Goal: Navigation & Orientation: Go to known website

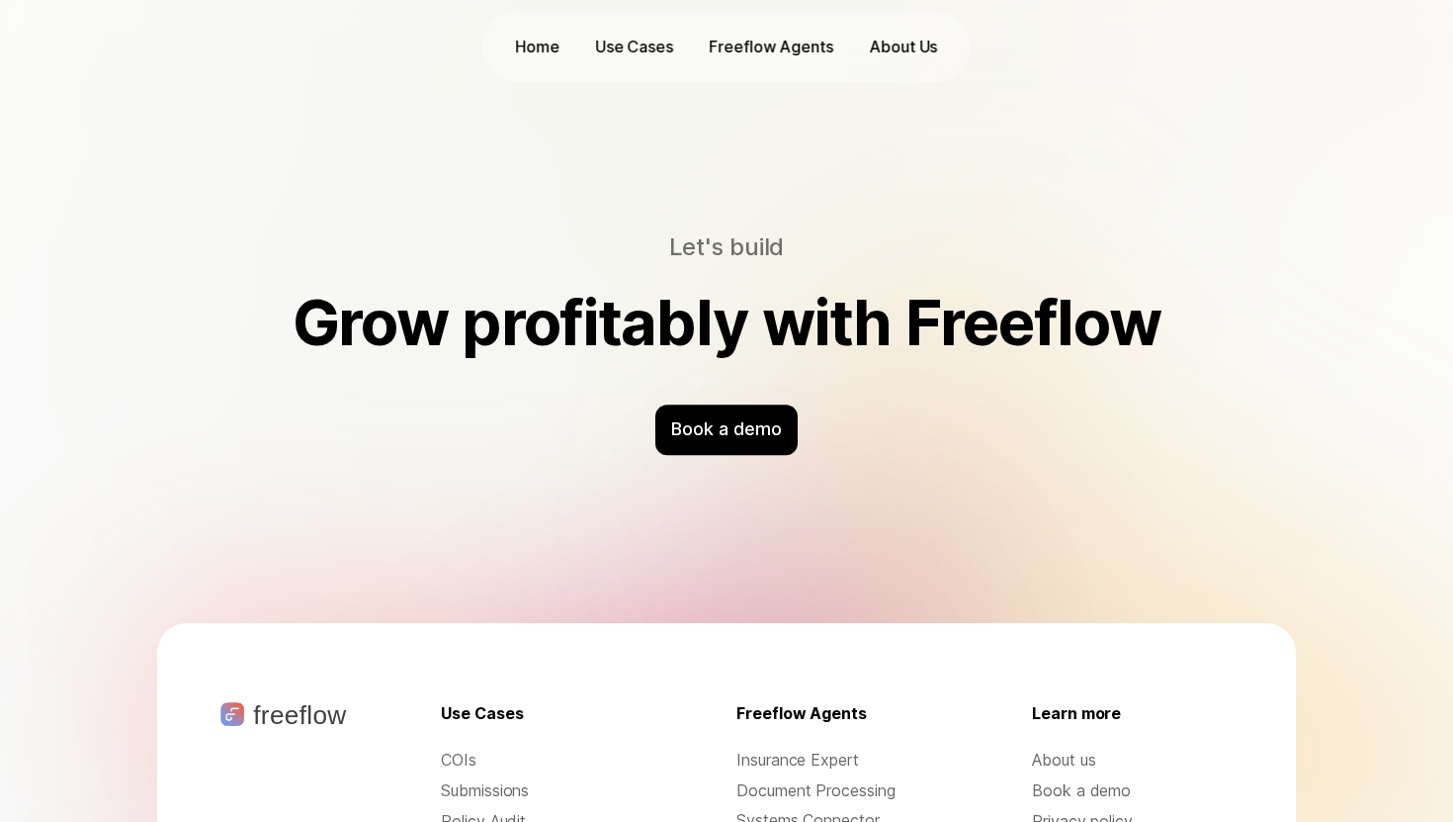
scroll to position [6333, 0]
